Goal: Use online tool/utility: Utilize a website feature to perform a specific function

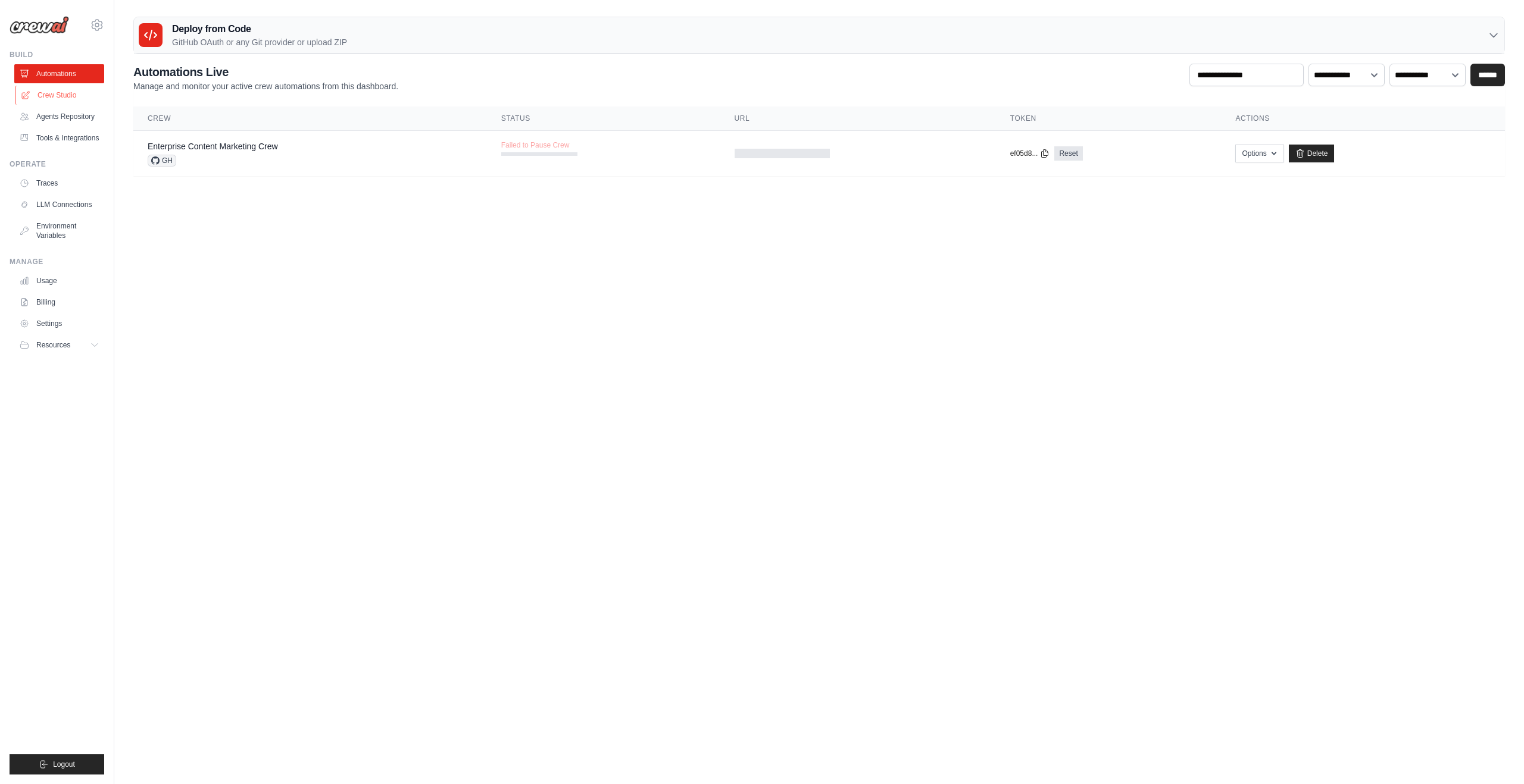
click at [60, 102] on link "Crew Studio" at bounding box center [60, 95] width 90 height 19
click at [57, 97] on link "Crew Studio" at bounding box center [60, 95] width 90 height 19
click at [71, 95] on link "Crew Studio" at bounding box center [60, 95] width 90 height 19
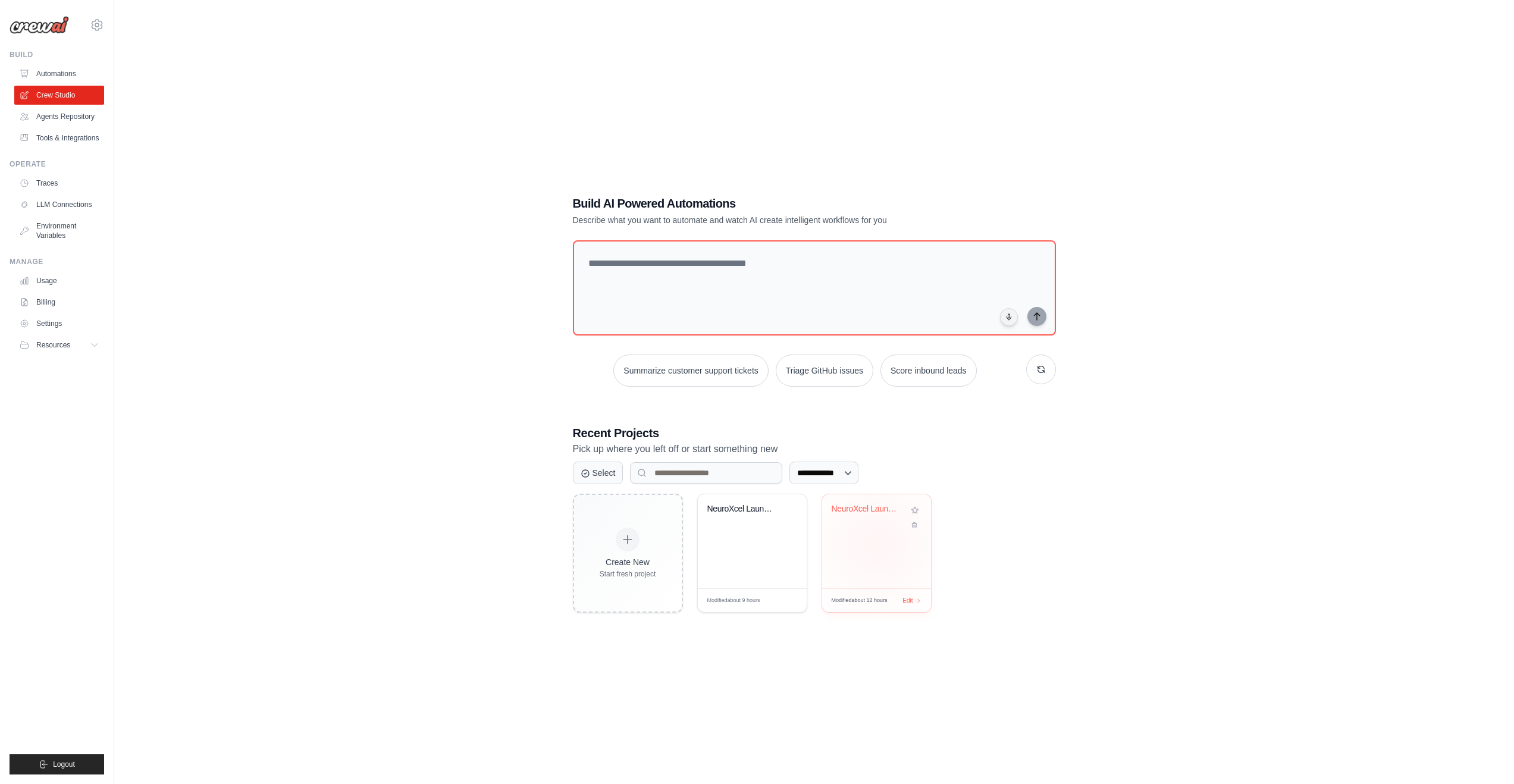
click at [879, 545] on div "NeuroXcel Launch Execution Crew" at bounding box center [877, 541] width 109 height 94
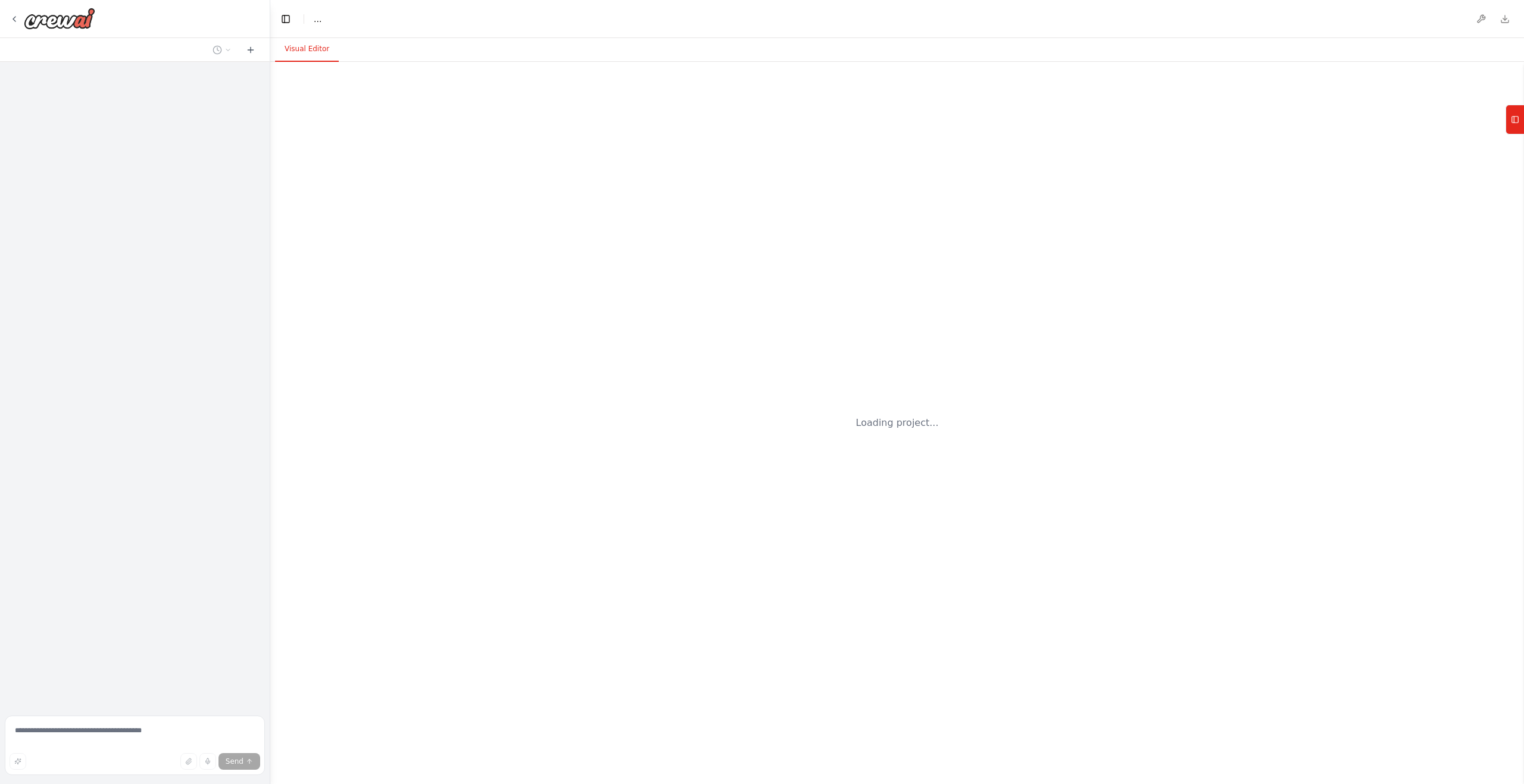
click at [241, 764] on span "Send" at bounding box center [234, 762] width 18 height 10
